Goal: Information Seeking & Learning: Learn about a topic

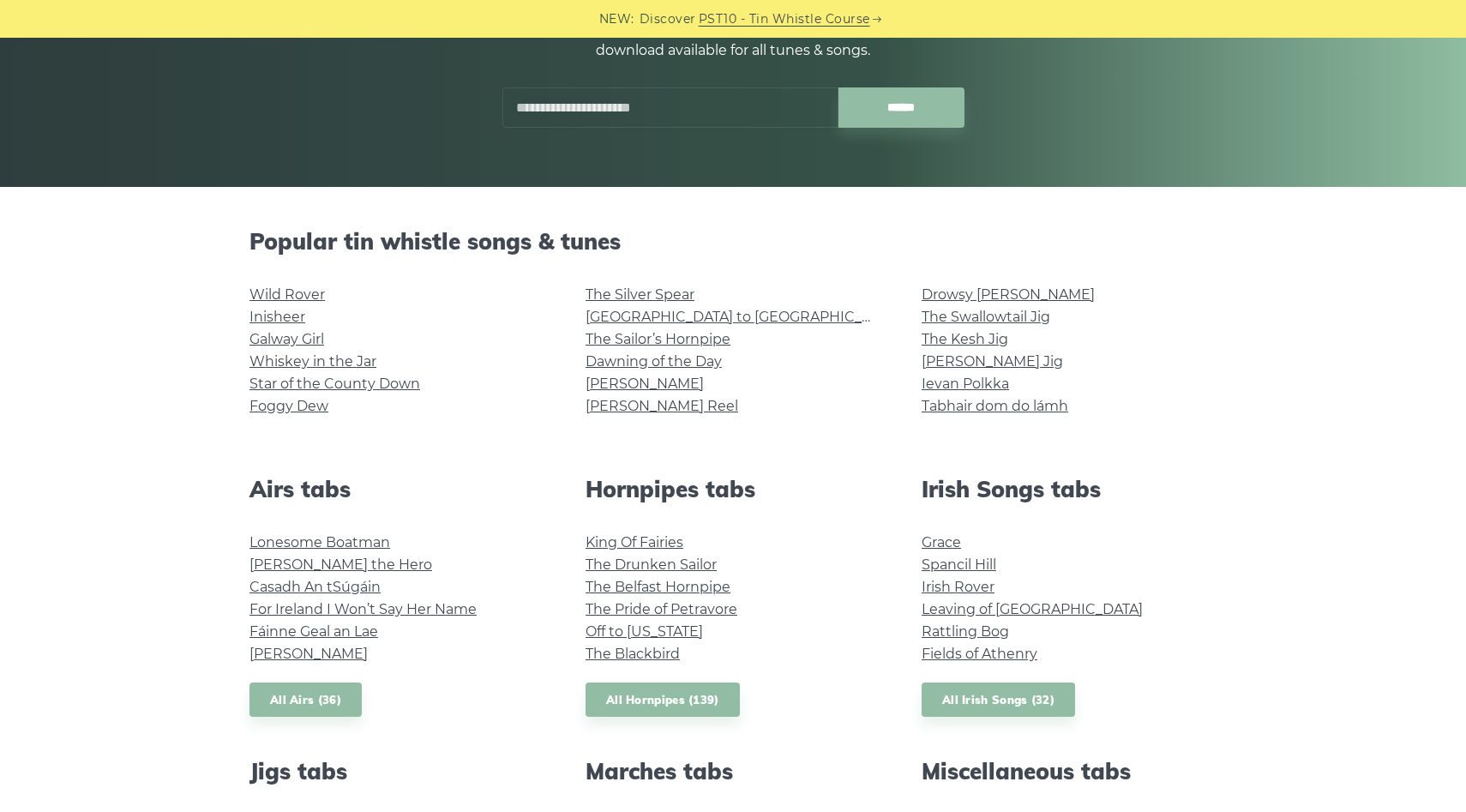
scroll to position [270, 0]
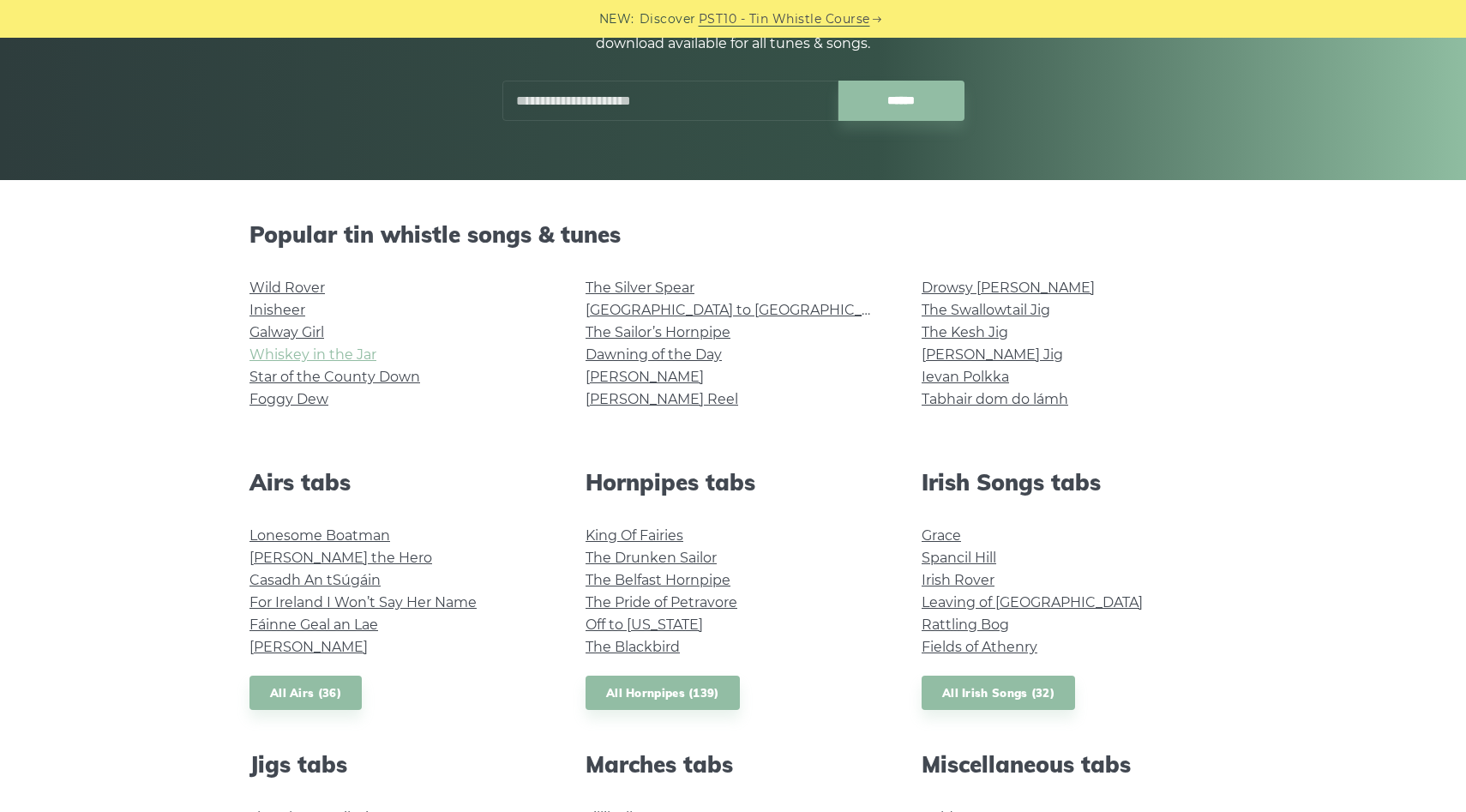
click at [357, 354] on link "Whiskey in the Jar" at bounding box center [312, 354] width 127 height 16
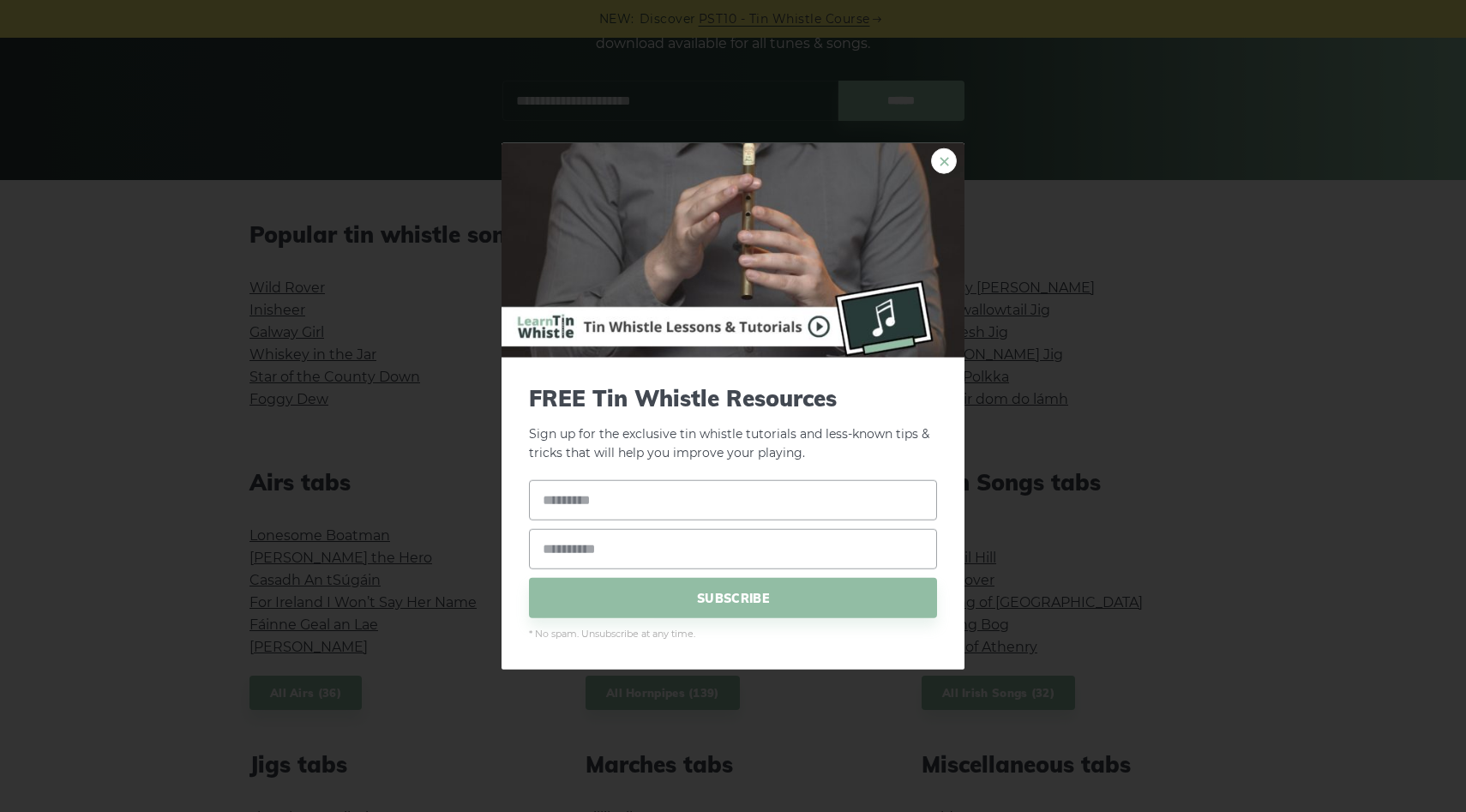
click at [938, 165] on link "×" at bounding box center [944, 160] width 26 height 26
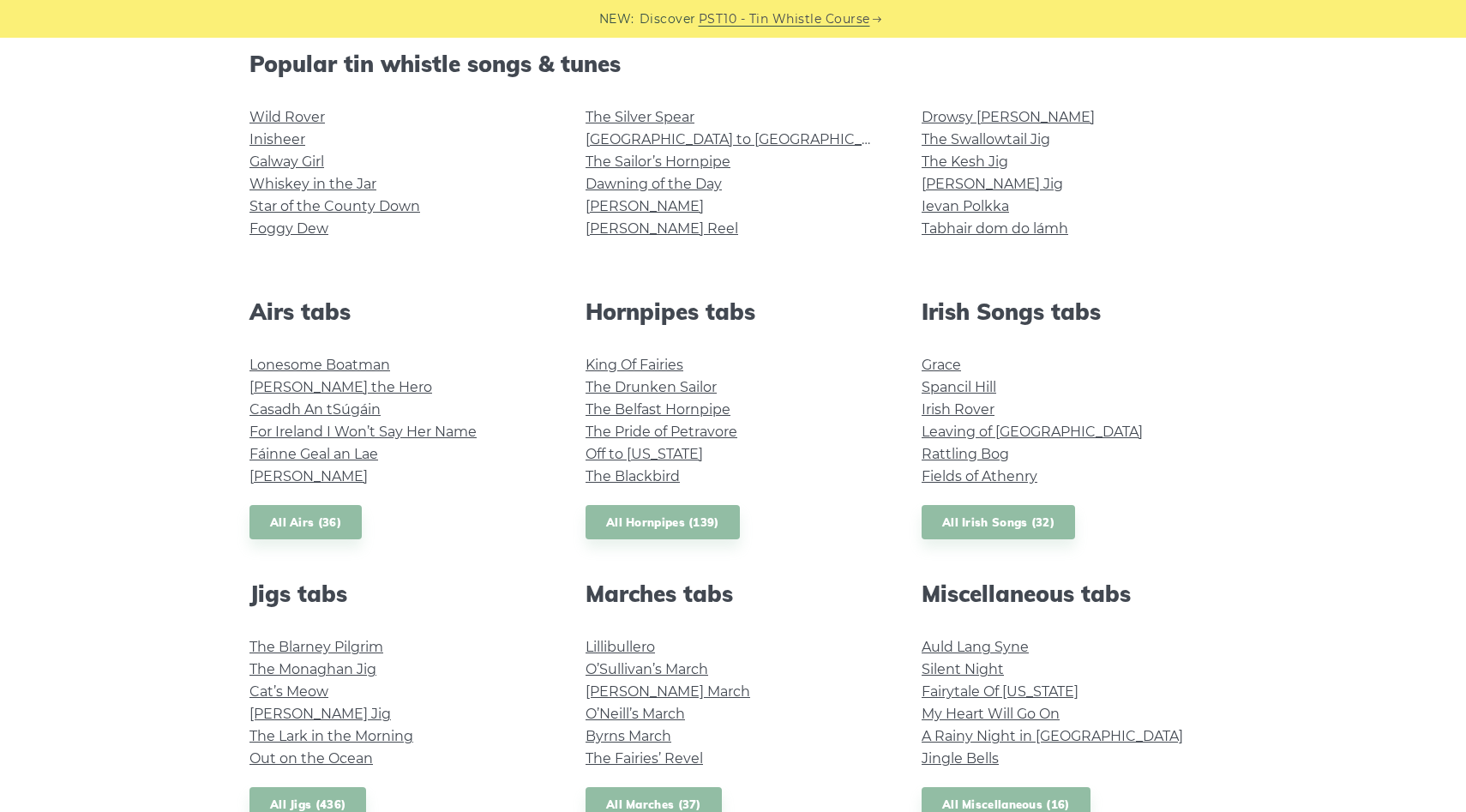
scroll to position [442, 0]
click at [967, 181] on link "[PERSON_NAME] Jig" at bounding box center [992, 182] width 141 height 16
click at [663, 390] on link "The Drunken Sailor" at bounding box center [650, 386] width 131 height 16
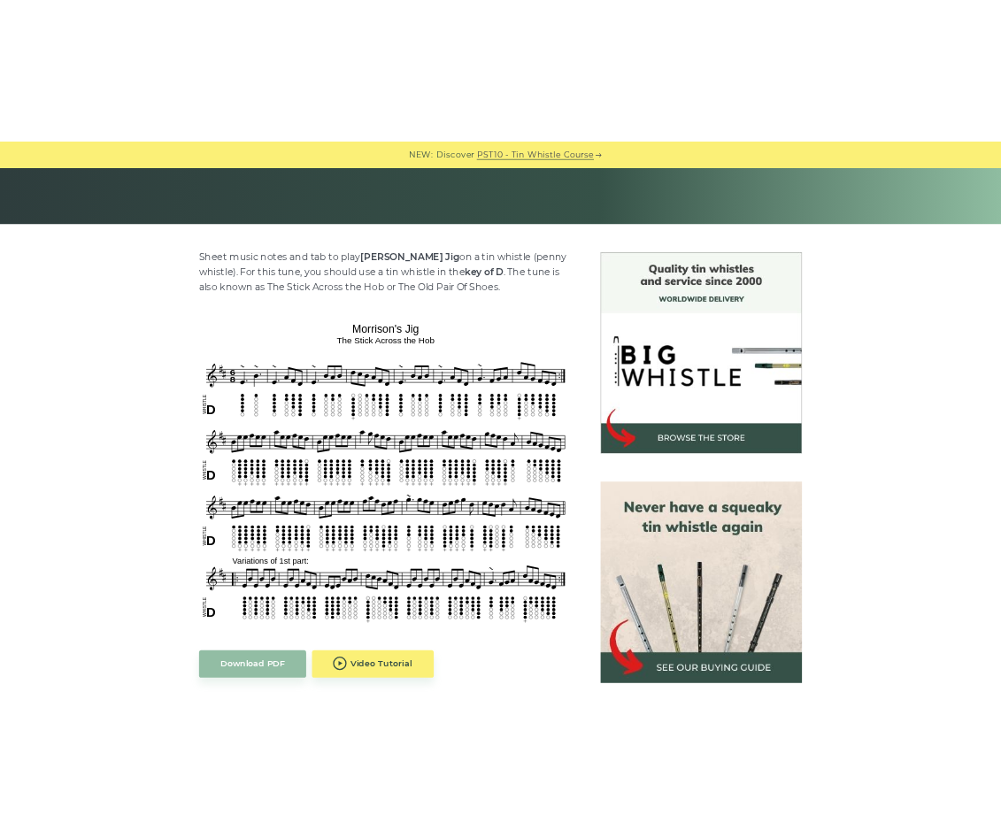
scroll to position [341, 0]
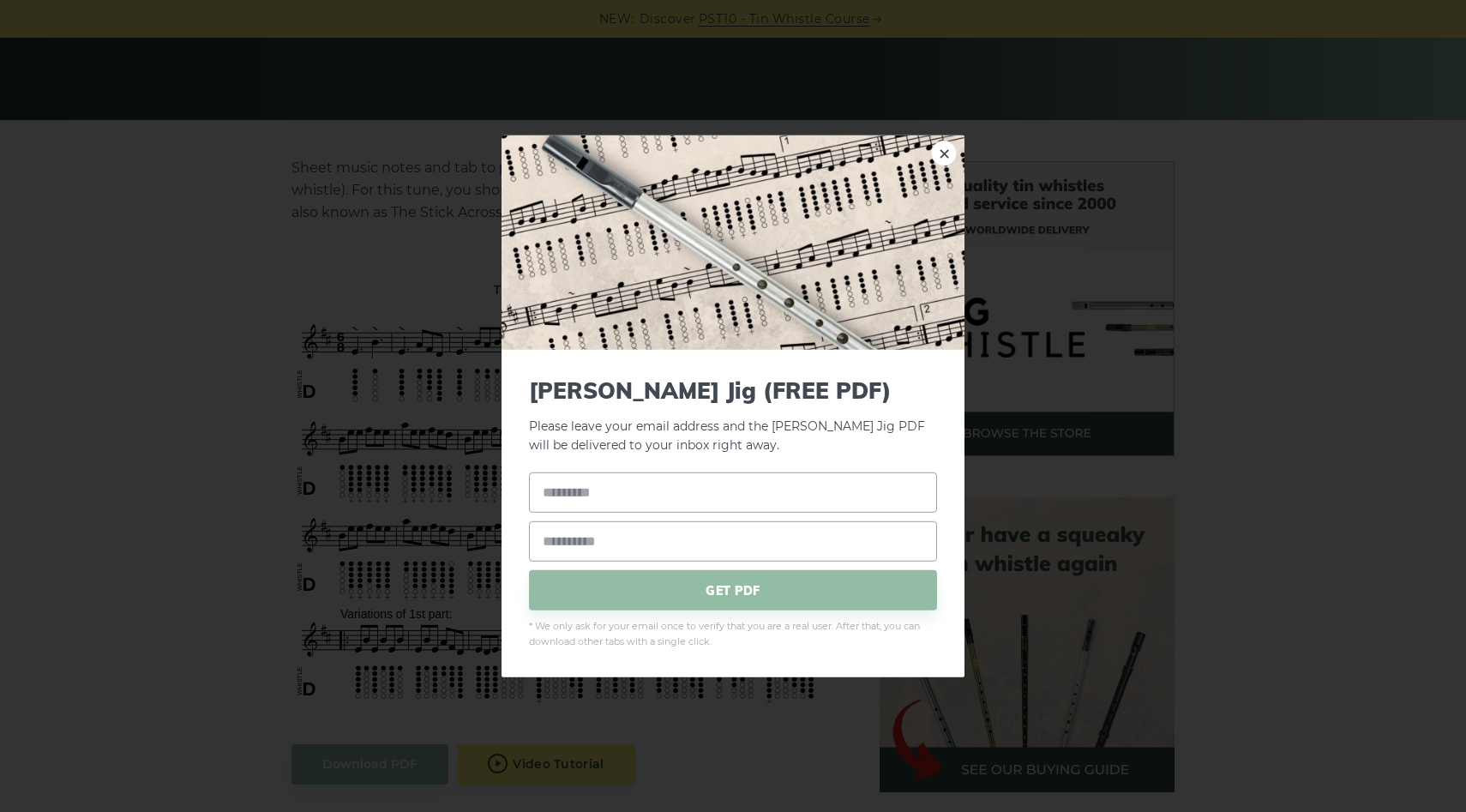
click at [935, 156] on link "×" at bounding box center [944, 152] width 26 height 26
click at [944, 153] on link "×" at bounding box center [944, 152] width 26 height 26
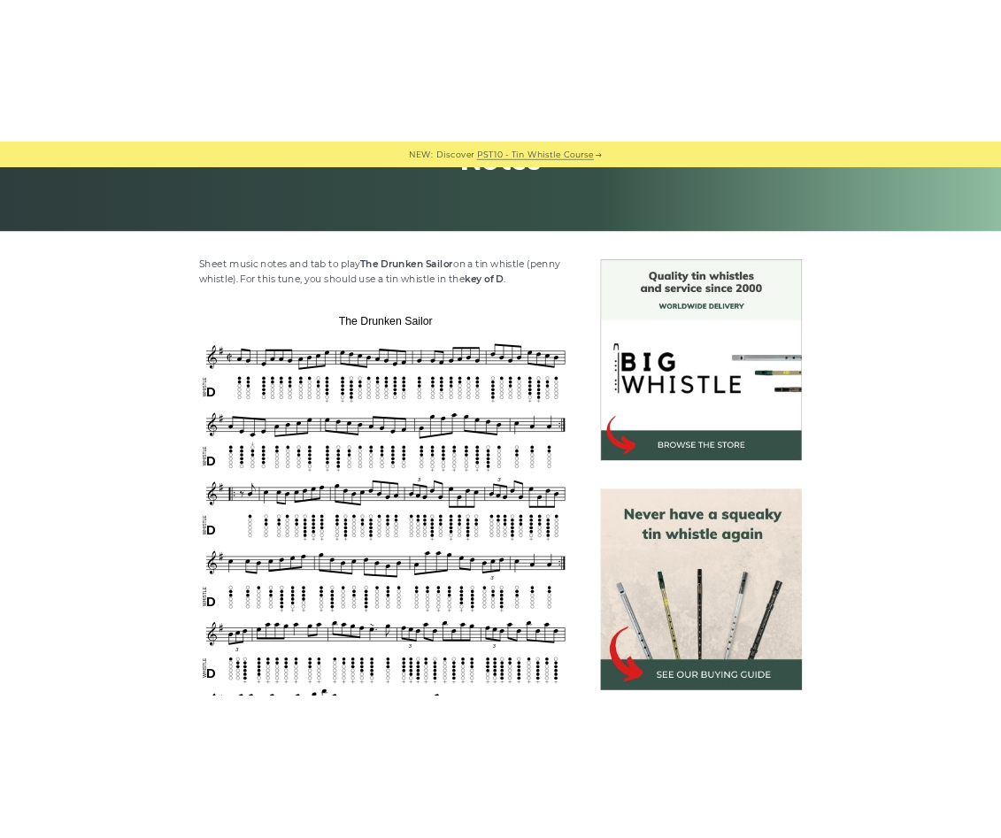
scroll to position [337, 0]
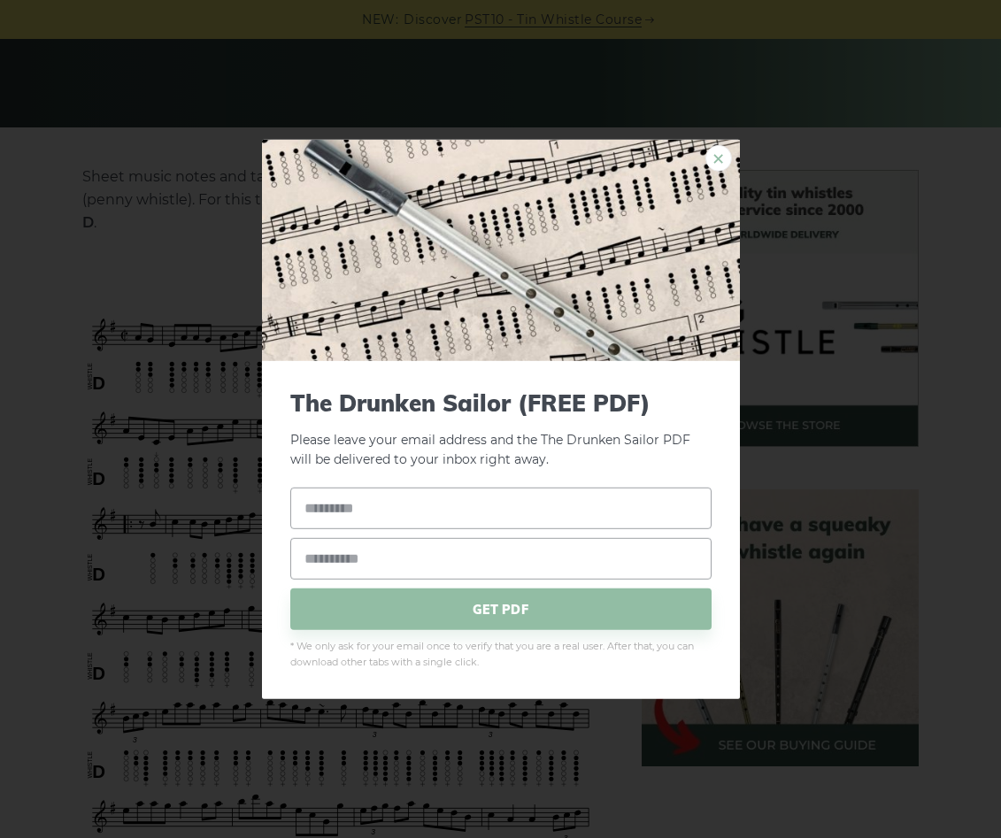
click at [721, 161] on link "×" at bounding box center [718, 157] width 27 height 27
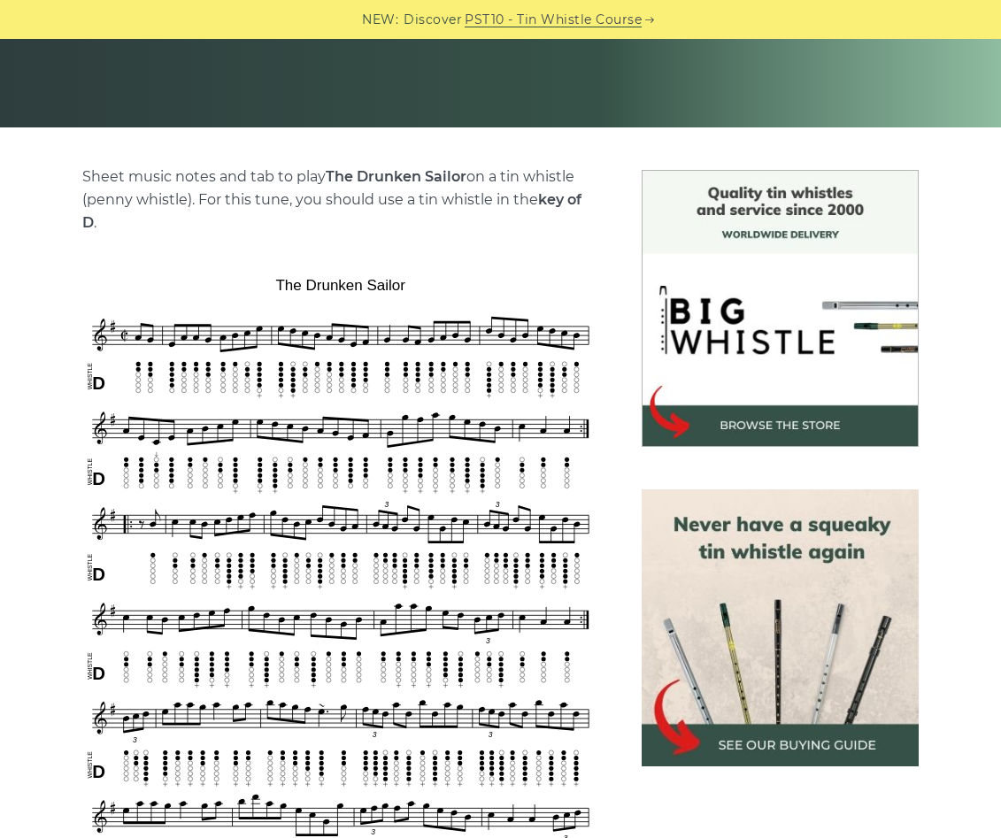
click at [109, 219] on p "Sheet music notes and tab to play The Drunken Sailor on a tin whistle (penny wh…" at bounding box center [340, 199] width 517 height 69
click at [152, 200] on p "Sheet music notes and tab to play The Drunken Sailor on a tin whistle (penny wh…" at bounding box center [340, 199] width 517 height 69
